Goal: Book appointment/travel/reservation

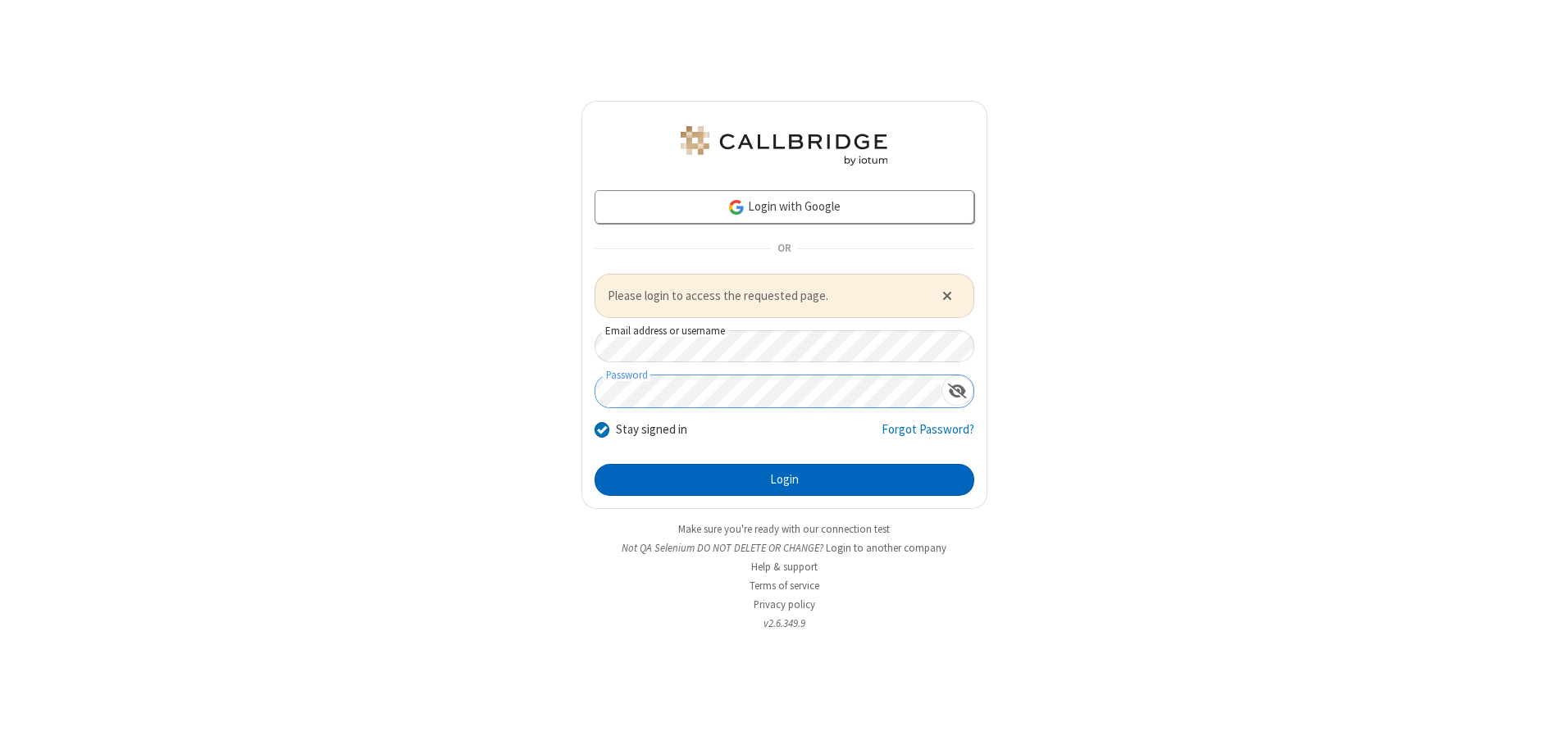
click at [784, 480] on button "Login" at bounding box center [784, 480] width 380 height 33
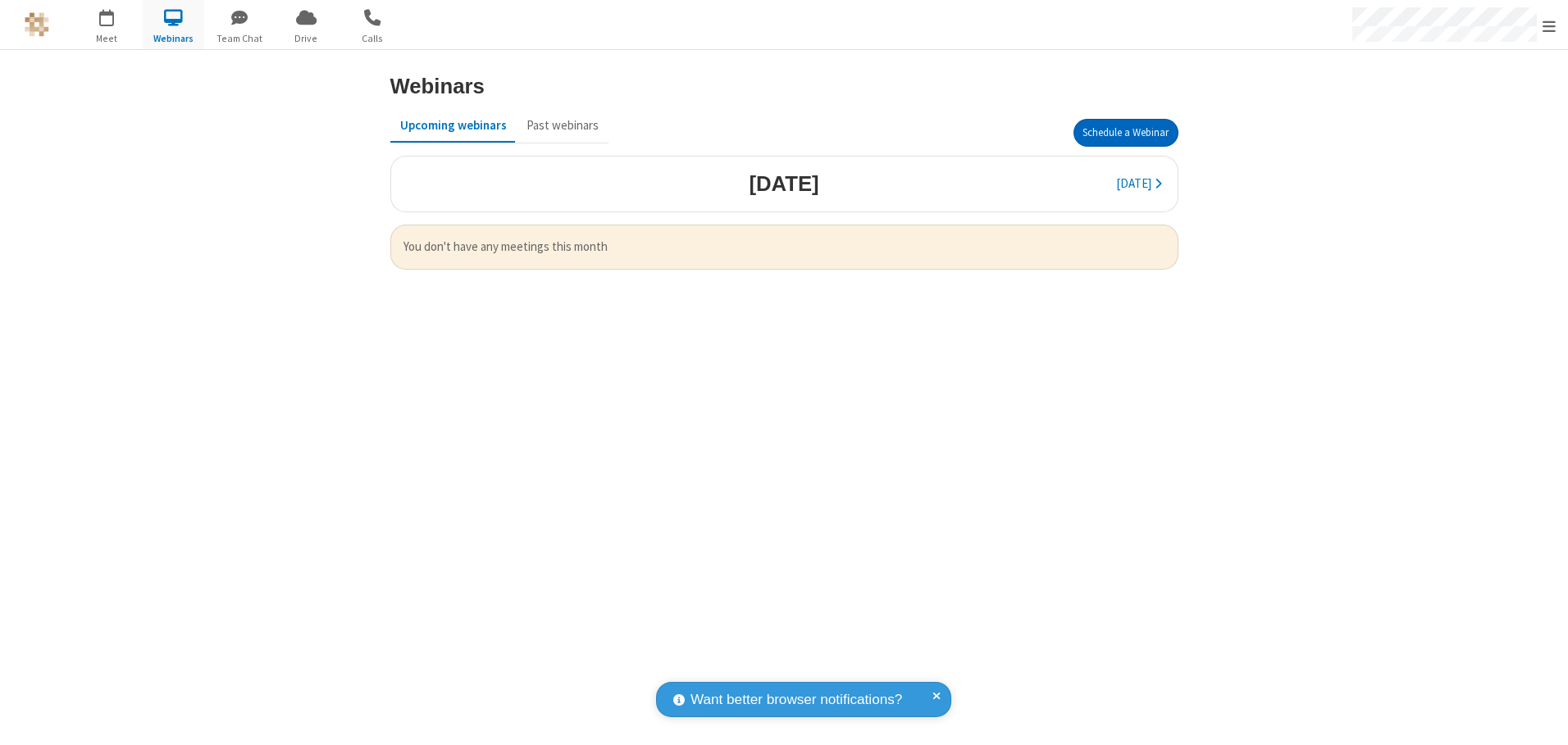
click at [1125, 133] on button "Schedule a Webinar" at bounding box center [1125, 133] width 105 height 28
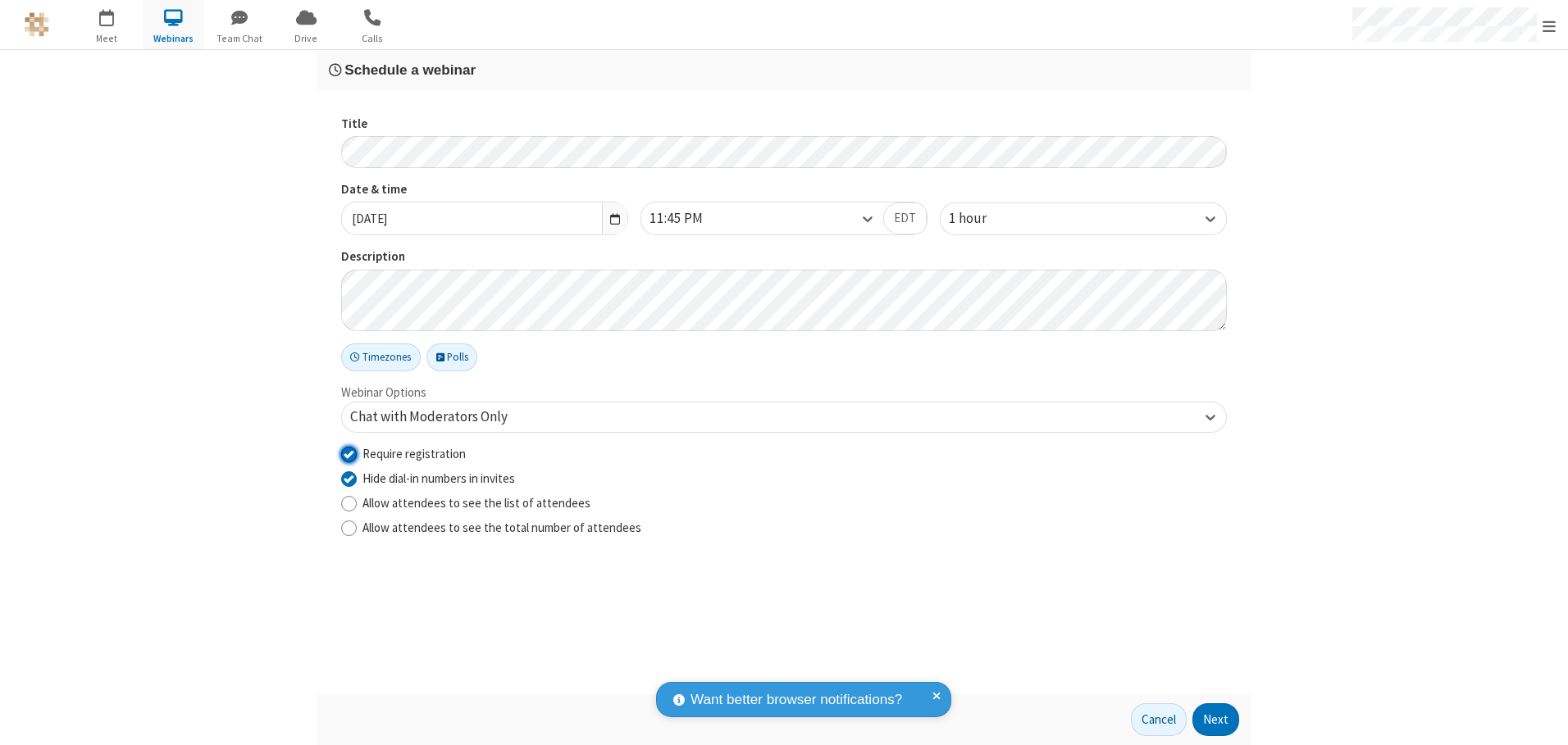
click at [349, 453] on input "Require registration" at bounding box center [349, 453] width 15 height 17
checkbox input "false"
click at [1216, 720] on button "Next" at bounding box center [1215, 720] width 46 height 33
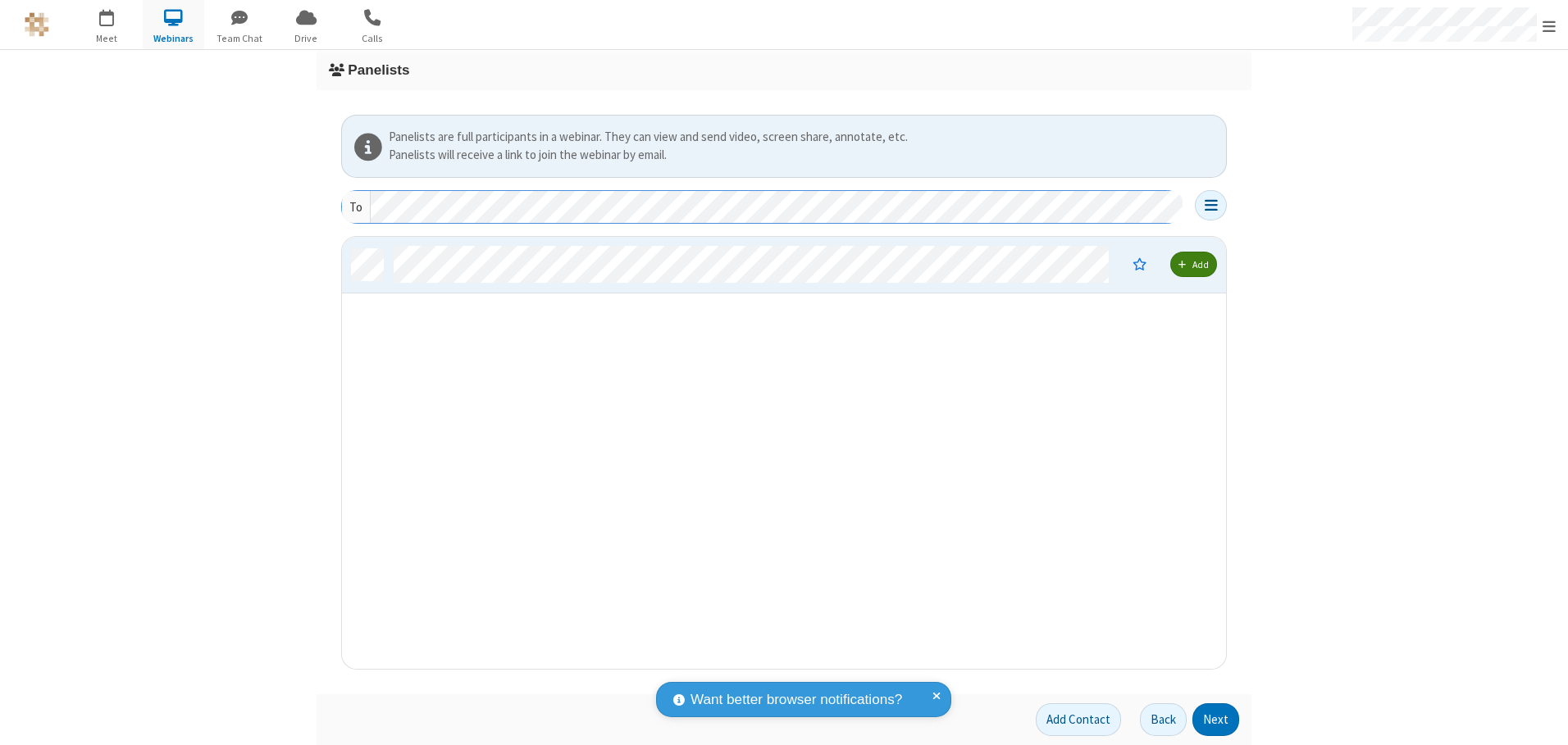
scroll to position [419, 872]
click at [1216, 720] on button "Next" at bounding box center [1215, 720] width 46 height 33
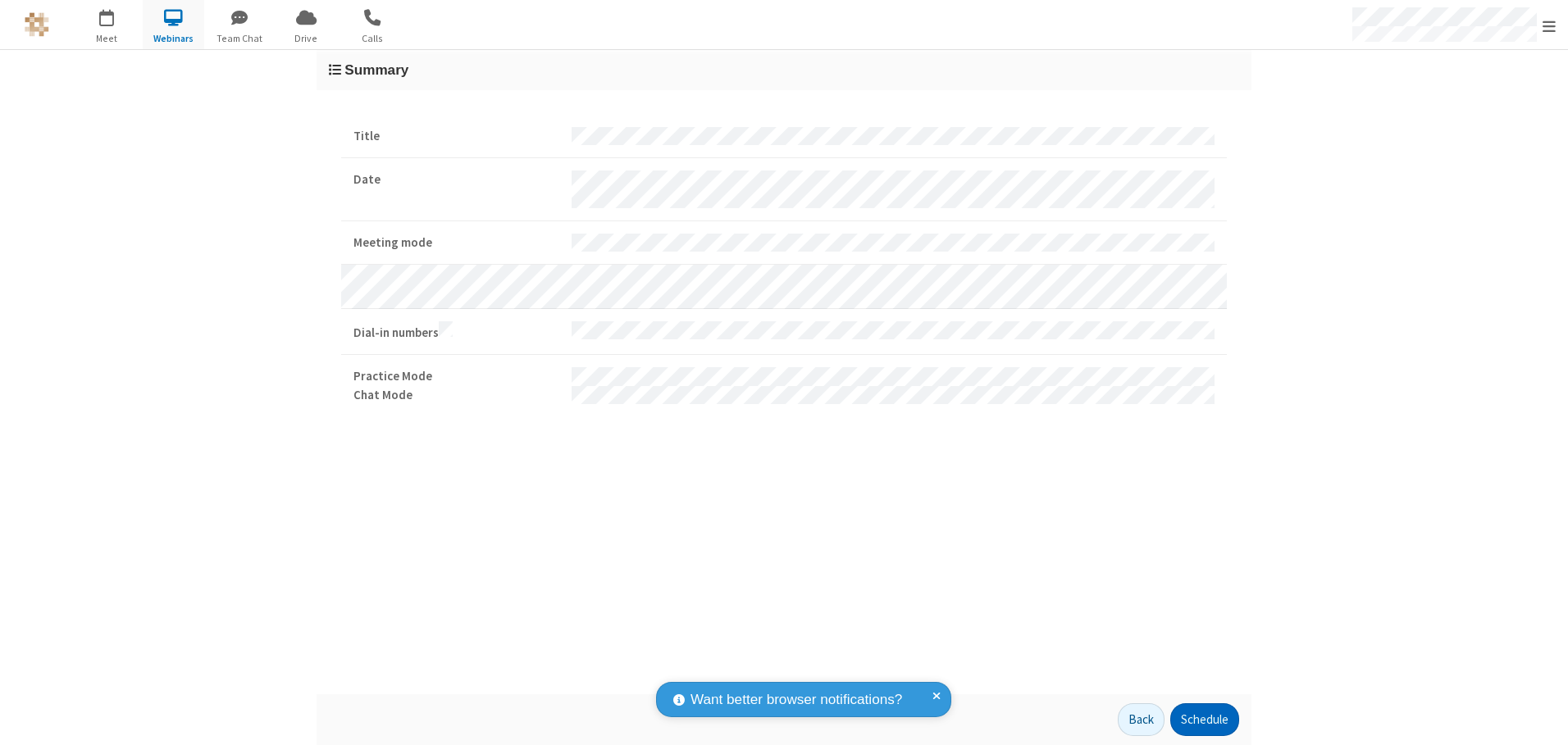
click at [1203, 720] on button "Schedule" at bounding box center [1204, 720] width 69 height 33
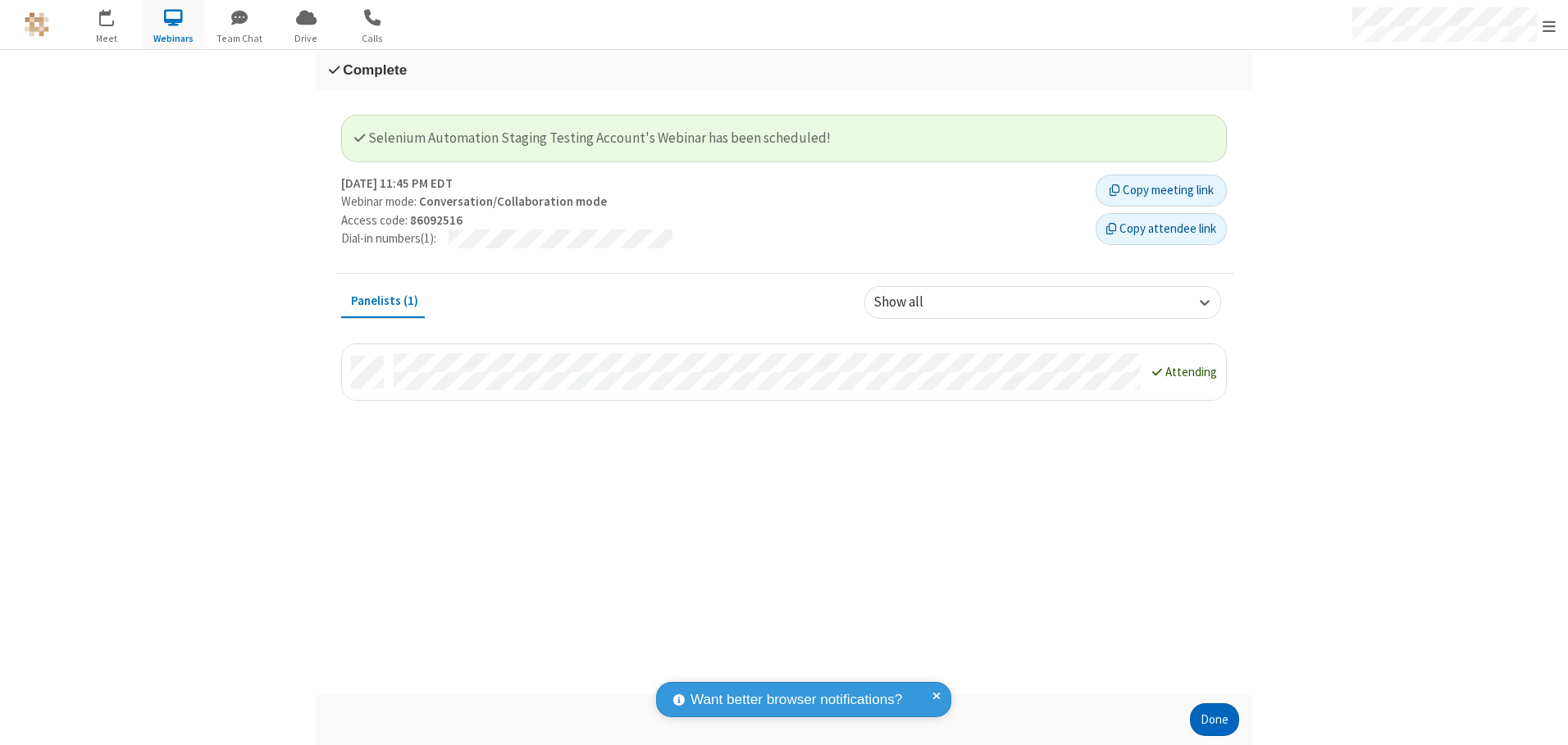
click at [1215, 720] on button "Done" at bounding box center [1215, 720] width 49 height 33
